Goal: Communication & Community: Answer question/provide support

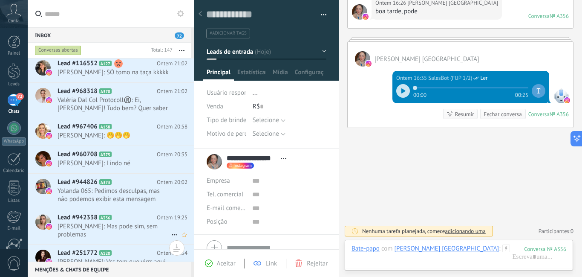
scroll to position [768, 0]
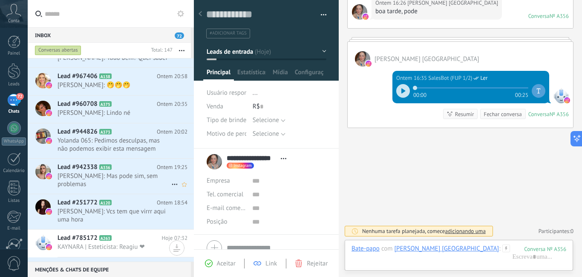
click at [125, 188] on span "[PERSON_NAME]: Mas pode sim, sem problemas" at bounding box center [115, 180] width 114 height 16
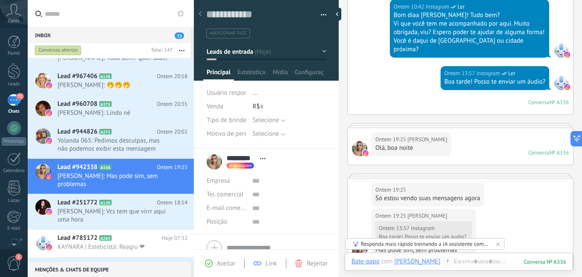
scroll to position [171, 0]
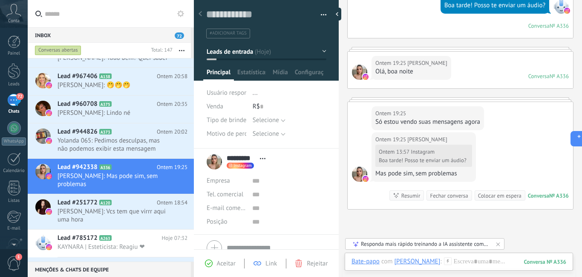
click at [444, 259] on icon at bounding box center [448, 261] width 8 height 8
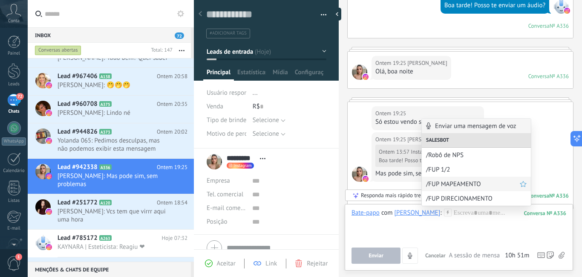
click at [445, 185] on span "/FUP MAPEAMENTO" at bounding box center [473, 184] width 94 height 8
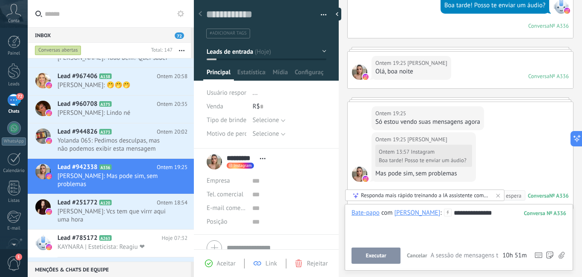
click at [388, 254] on button "Executar" at bounding box center [376, 255] width 49 height 16
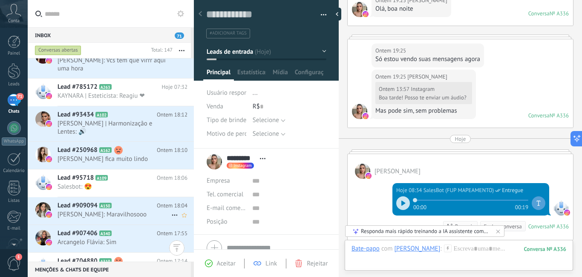
scroll to position [981, 0]
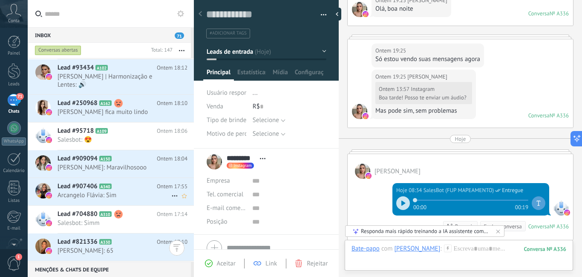
click at [136, 191] on span "Arcangelo Flávia: Sim" at bounding box center [115, 195] width 114 height 8
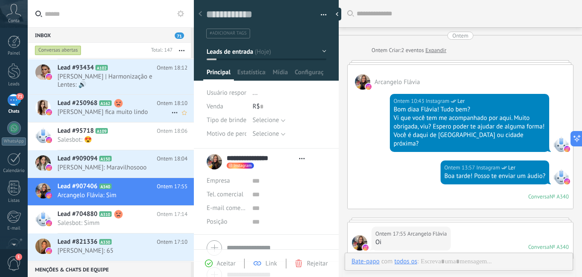
type textarea "**********"
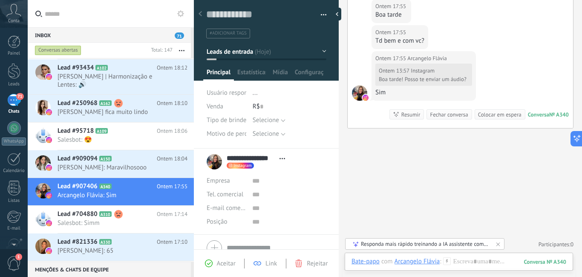
scroll to position [278, 0]
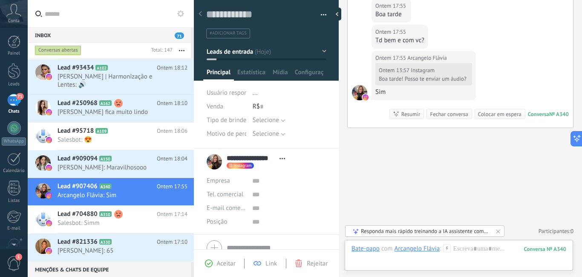
click at [449, 247] on icon at bounding box center [447, 248] width 8 height 8
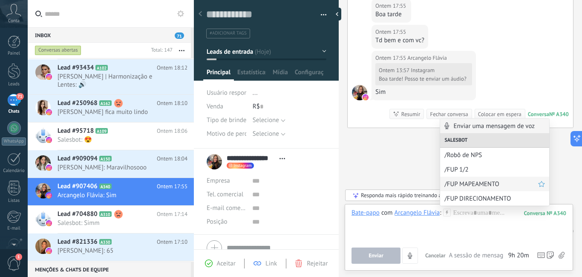
click at [465, 183] on span "/FUP MAPEAMENTO" at bounding box center [492, 184] width 94 height 8
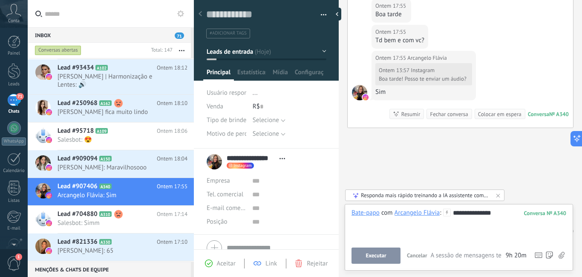
click at [394, 249] on button "Executar" at bounding box center [376, 255] width 49 height 16
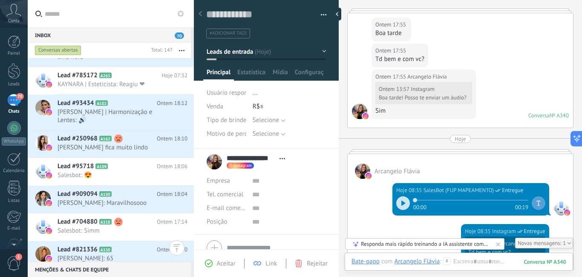
scroll to position [319, 0]
